Goal: Navigation & Orientation: Find specific page/section

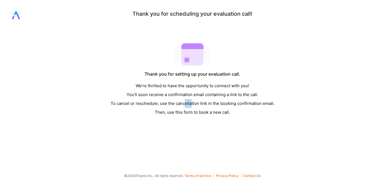
drag, startPoint x: 184, startPoint y: 104, endPoint x: 191, endPoint y: 104, distance: 6.4
click at [191, 104] on div "We’re thrilled to have the opportunity to connect with you! You’ll soon receive…" at bounding box center [193, 98] width 164 height 35
click at [143, 113] on div "We’re thrilled to have the opportunity to connect with you! You’ll soon receive…" at bounding box center [193, 98] width 164 height 35
